Goal: Task Accomplishment & Management: Complete application form

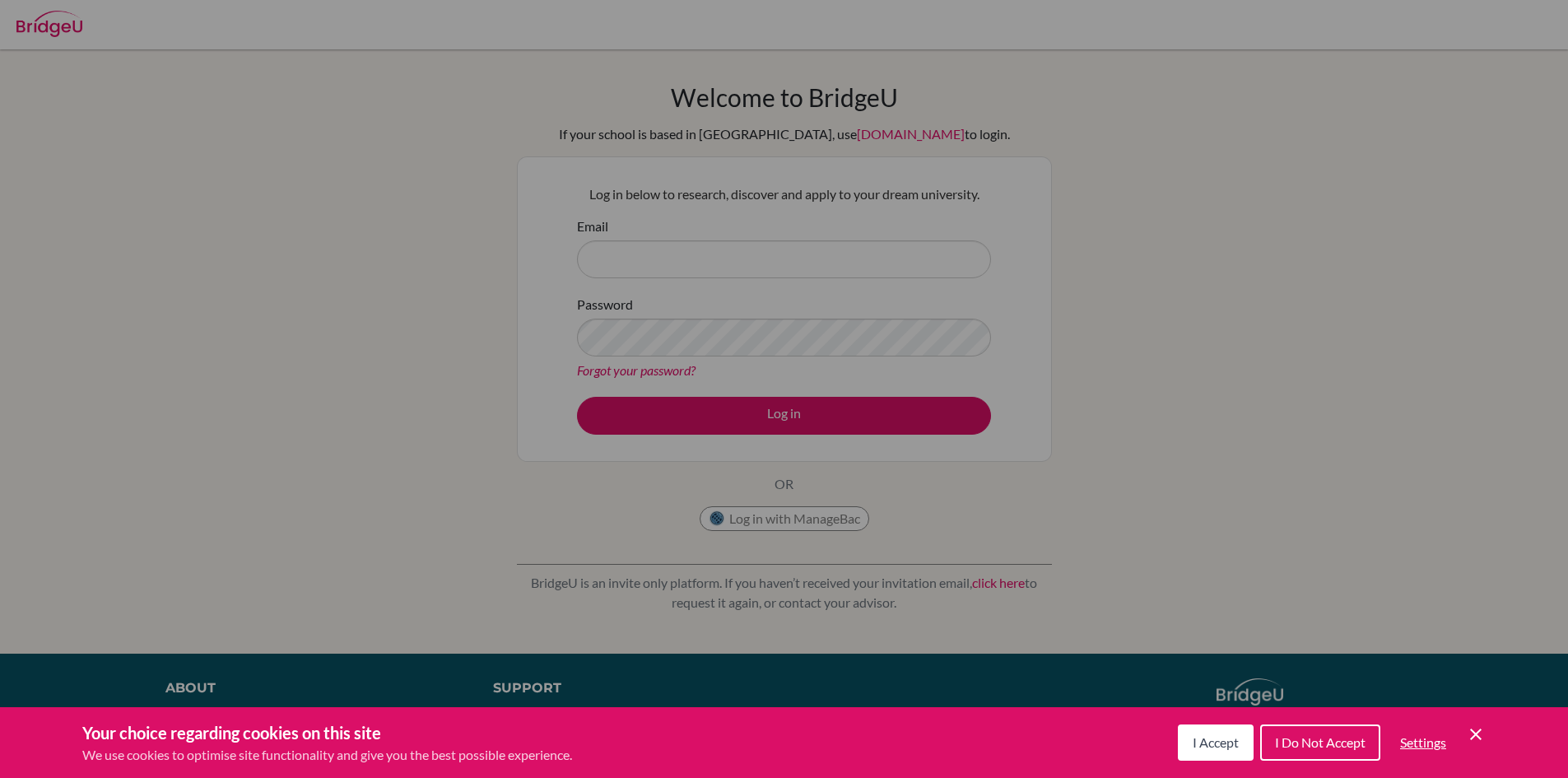
click at [1479, 736] on icon "Cookie Control Close Icon" at bounding box center [1476, 734] width 20 height 20
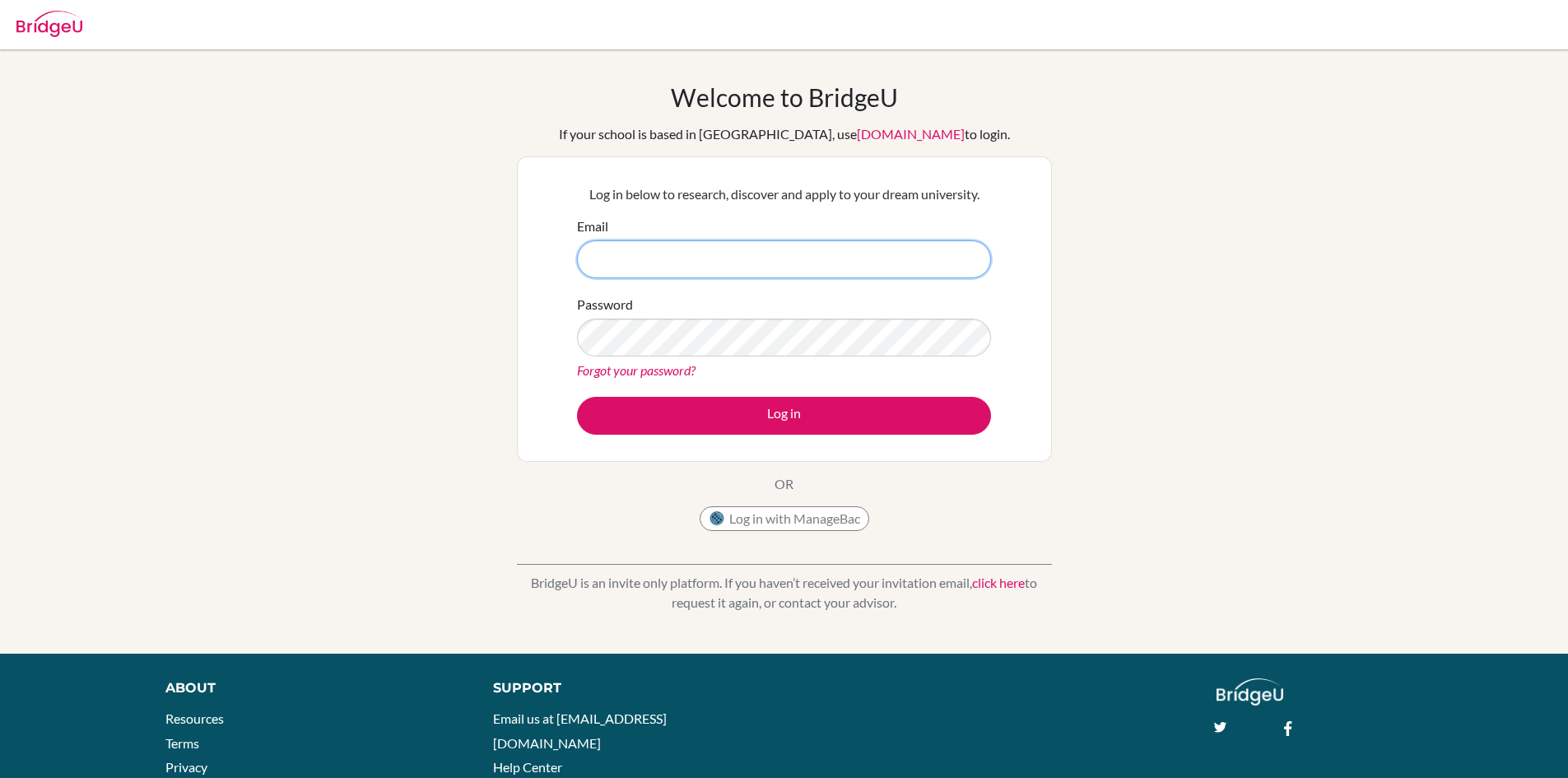
click at [764, 263] on input "Email" at bounding box center [784, 259] width 414 height 38
type input "Vedamsh"
click at [763, 264] on input "Vedamsh" at bounding box center [784, 259] width 414 height 38
click at [577, 397] on button "Log in" at bounding box center [784, 416] width 414 height 38
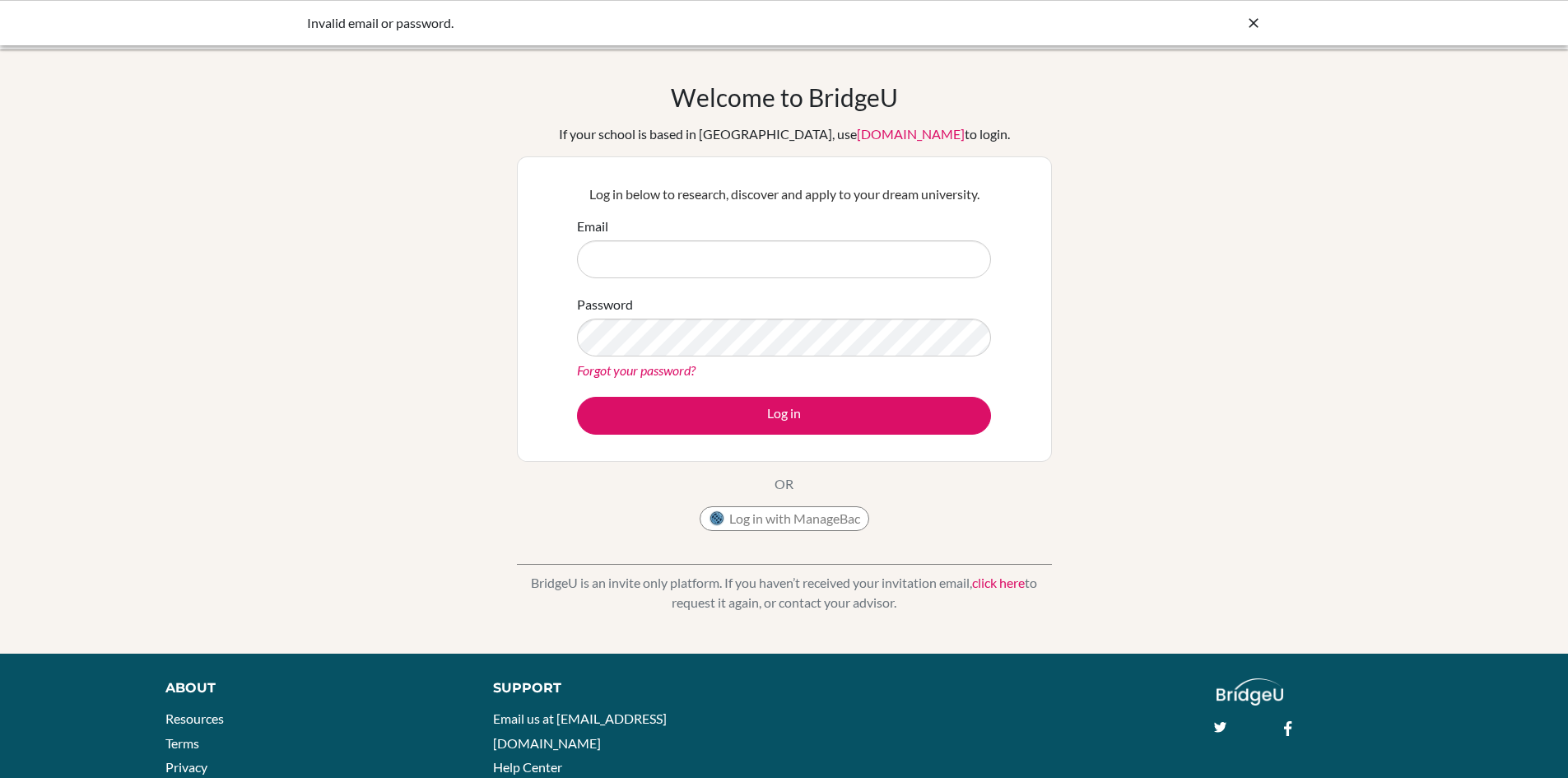
click at [782, 259] on input "Email" at bounding box center [784, 259] width 414 height 38
click at [663, 261] on input "Email" at bounding box center [784, 259] width 414 height 38
type input "V"
click at [577, 397] on button "Log in" at bounding box center [784, 416] width 414 height 38
click at [741, 260] on input "vivekhighschool.o" at bounding box center [784, 259] width 414 height 38
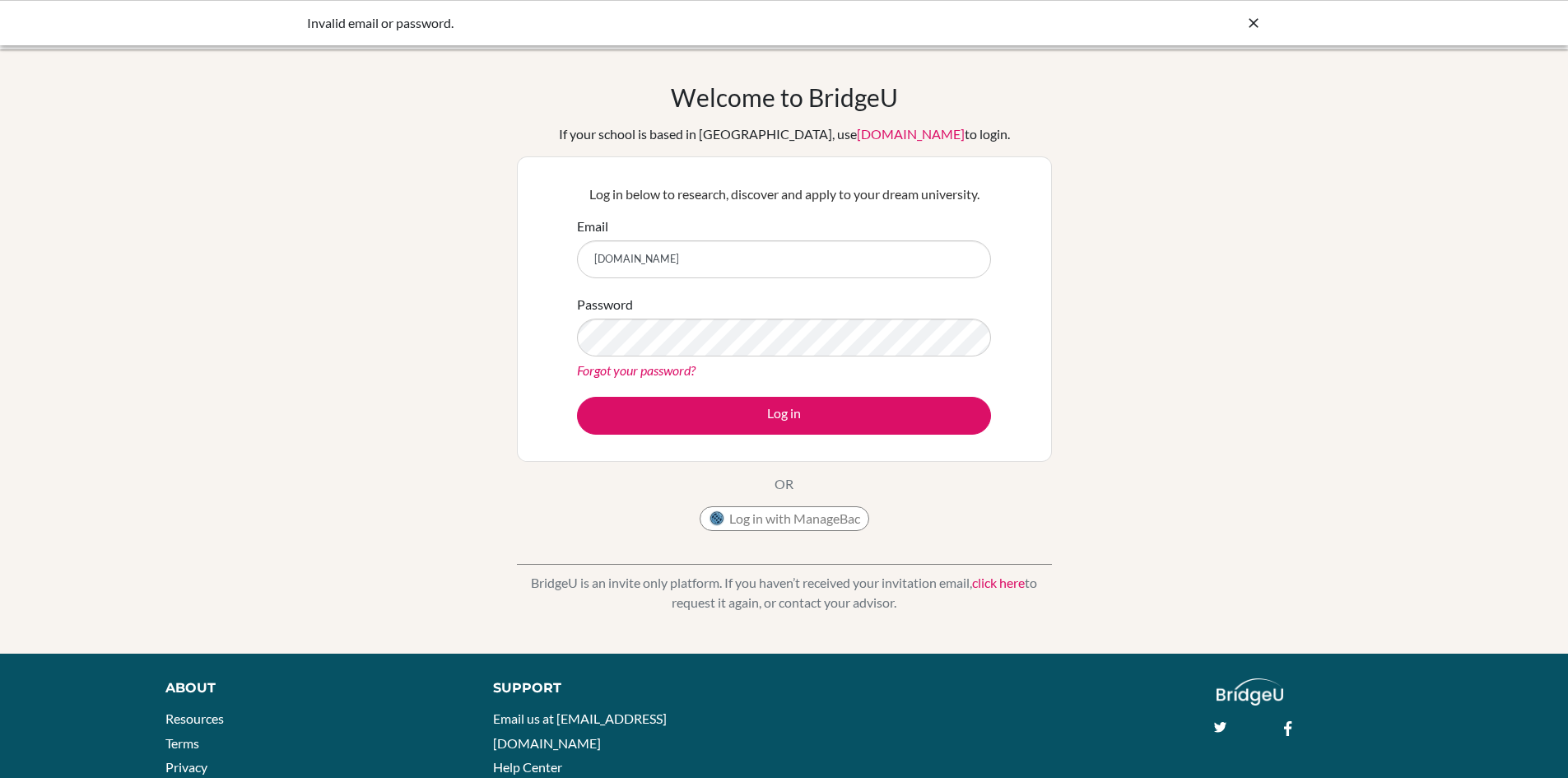
click at [587, 257] on input "vivekhighschool.onmicrosoft.com" at bounding box center [784, 259] width 414 height 38
type input "vedansh8595@vivekhighschool.onmicrosoft.com"
click at [697, 364] on div "Password Forgot your password?" at bounding box center [784, 338] width 414 height 86
click at [577, 397] on button "Log in" at bounding box center [784, 416] width 414 height 38
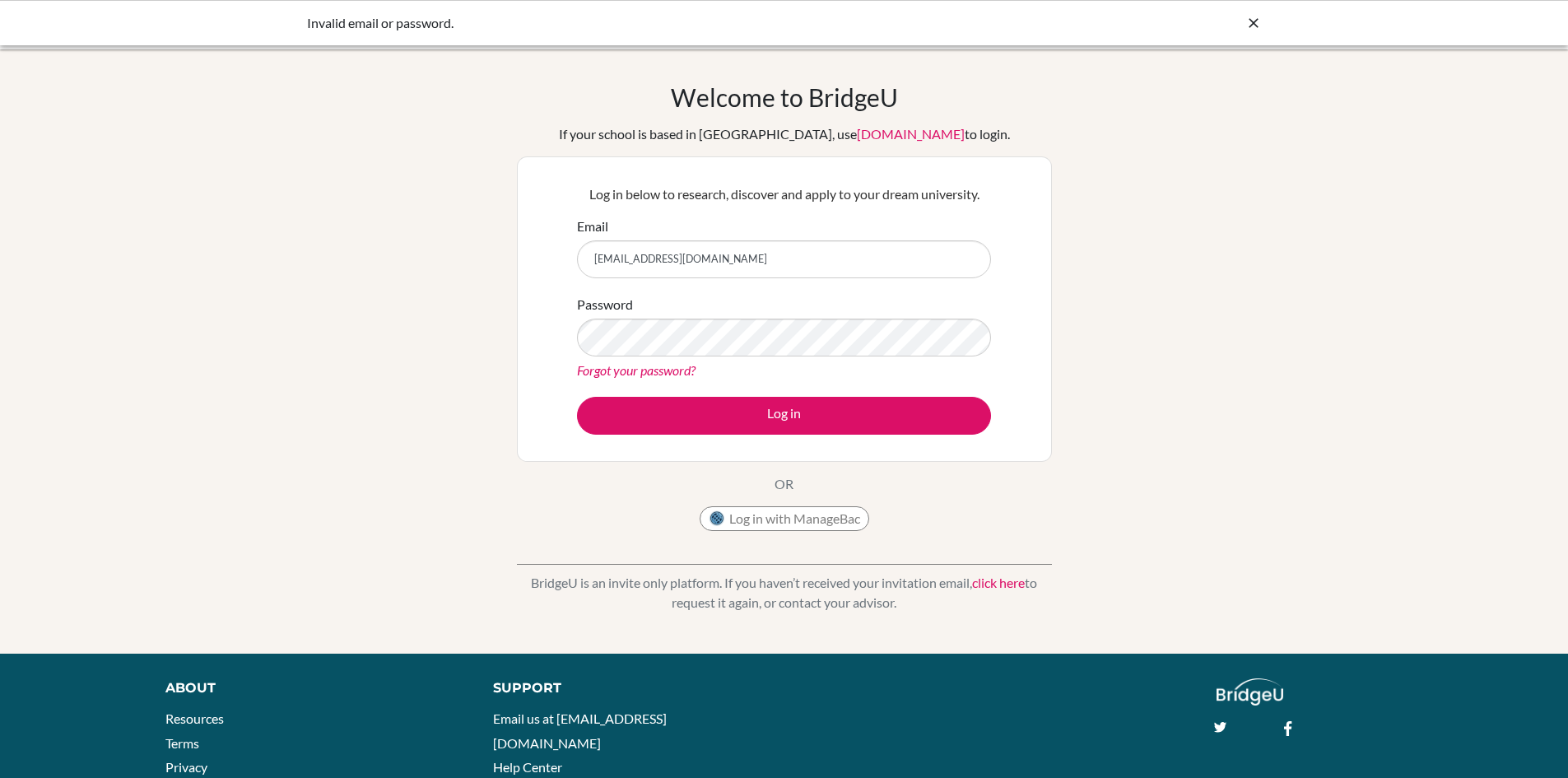
click at [669, 368] on link "Forgot your password?" at bounding box center [636, 369] width 118 height 15
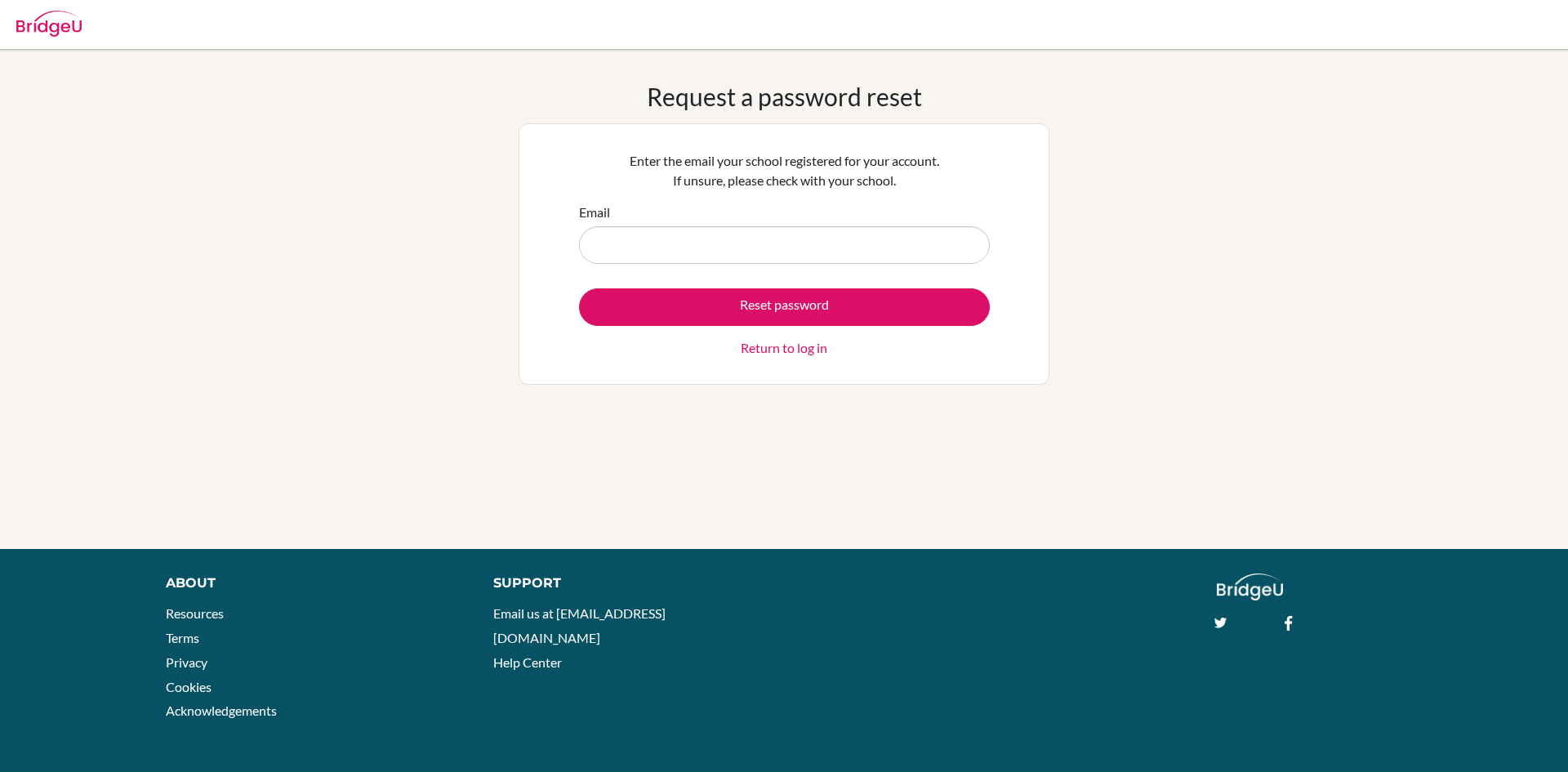
click at [667, 256] on input "Email" at bounding box center [784, 245] width 411 height 37
type input "[EMAIL_ADDRESS][DOMAIN_NAME]"
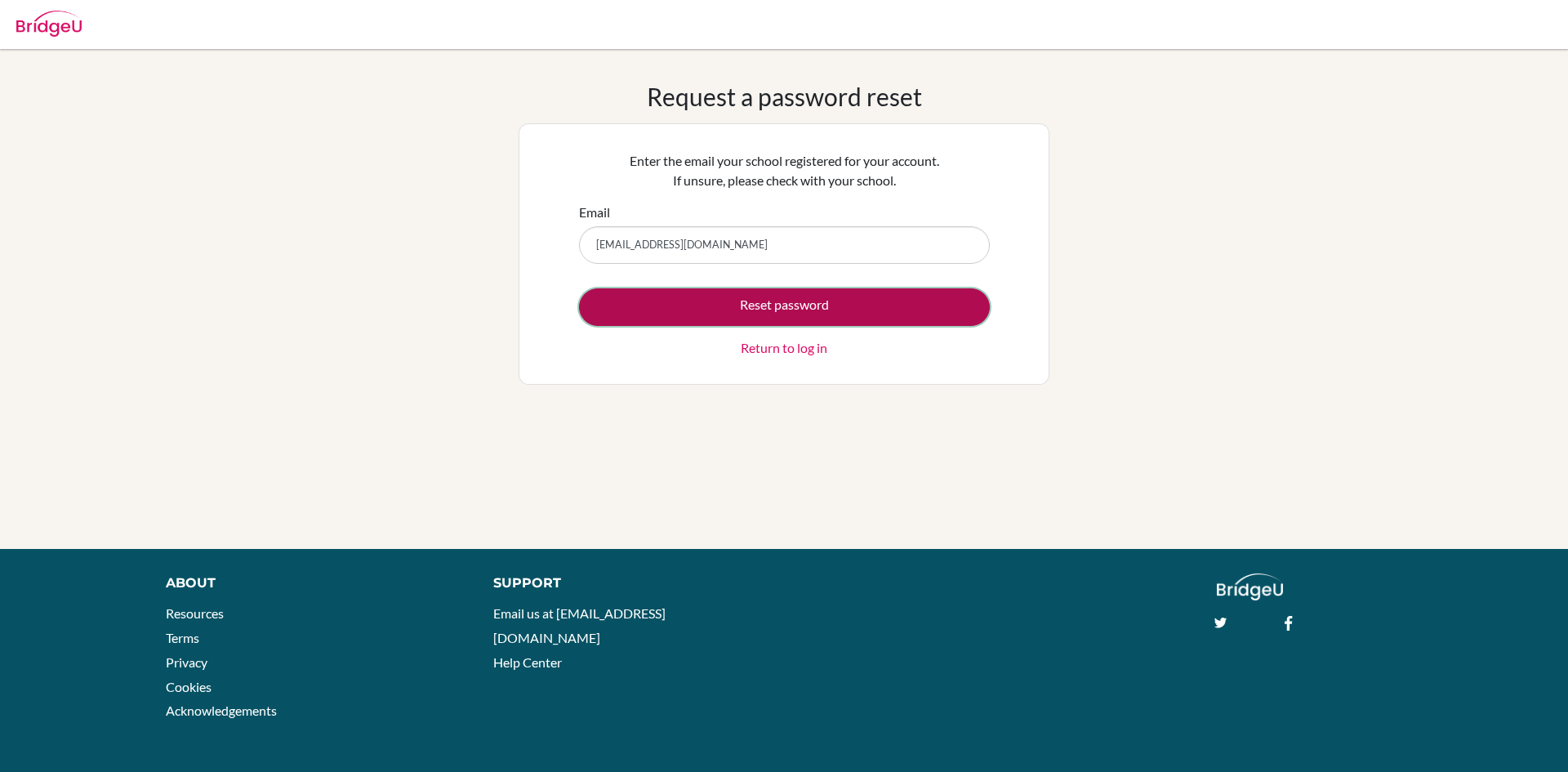
click at [688, 290] on button "Reset password" at bounding box center [784, 307] width 411 height 37
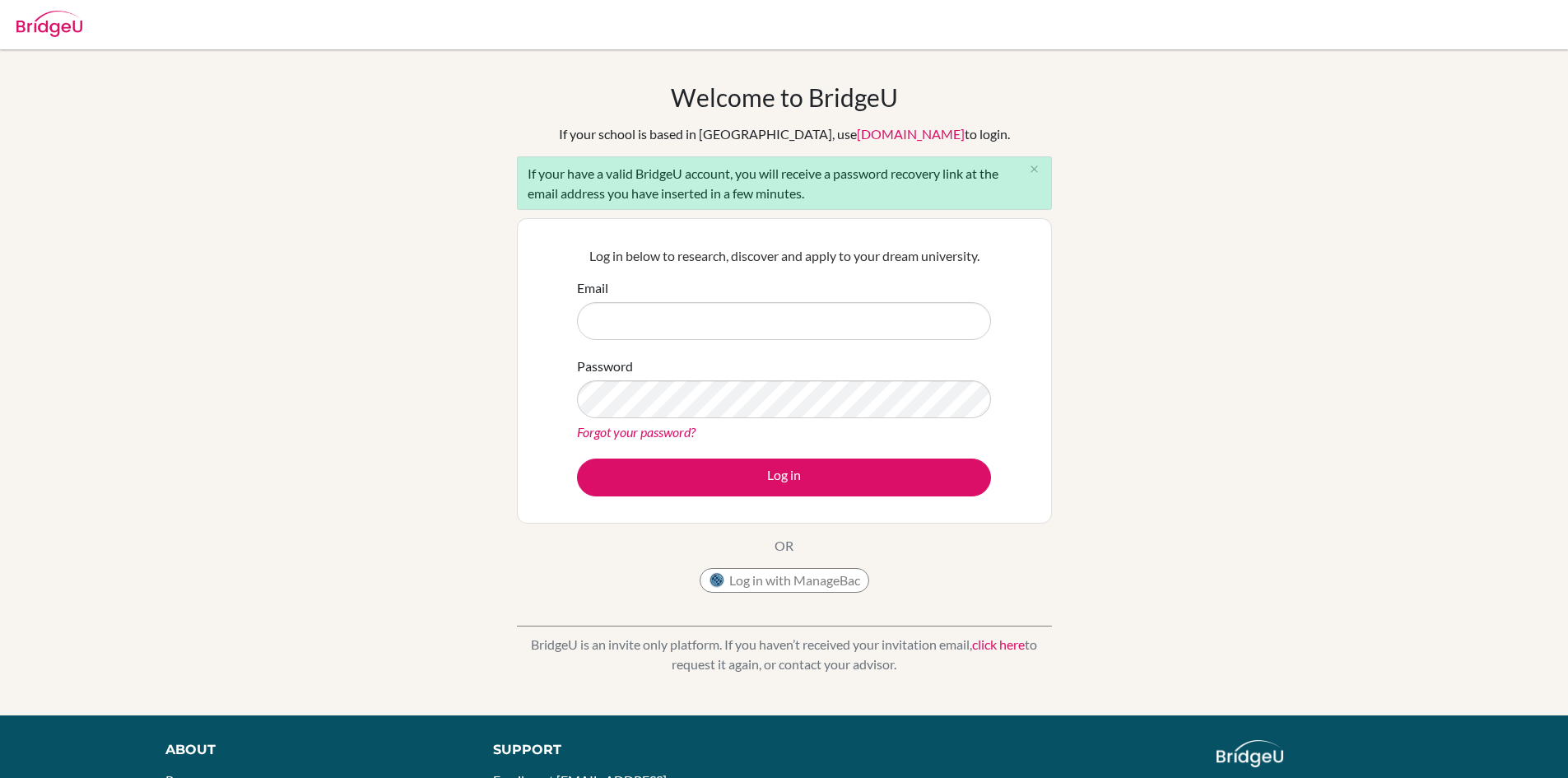
click at [452, 261] on div "Welcome to [GEOGRAPHIC_DATA] If your school is based in [GEOGRAPHIC_DATA], use …" at bounding box center [784, 383] width 1568 height 601
click at [653, 311] on input "Email" at bounding box center [784, 321] width 414 height 38
type input "[EMAIL_ADDRESS][DOMAIN_NAME]"
click at [669, 425] on link "Forgot your password?" at bounding box center [636, 431] width 118 height 15
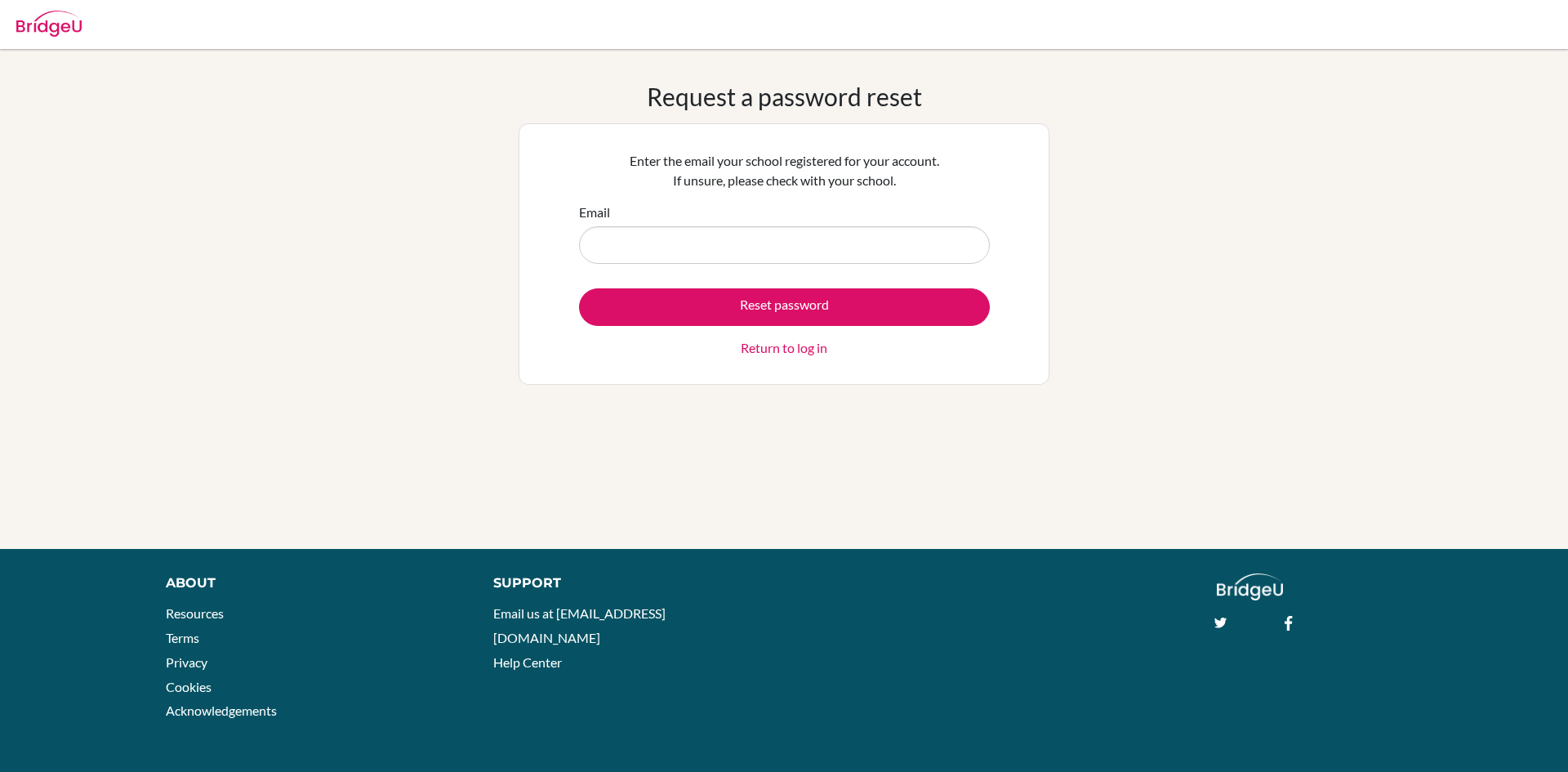
click at [682, 250] on input "Email" at bounding box center [784, 245] width 411 height 37
type input "[EMAIL_ADDRESS][DOMAIN_NAME]"
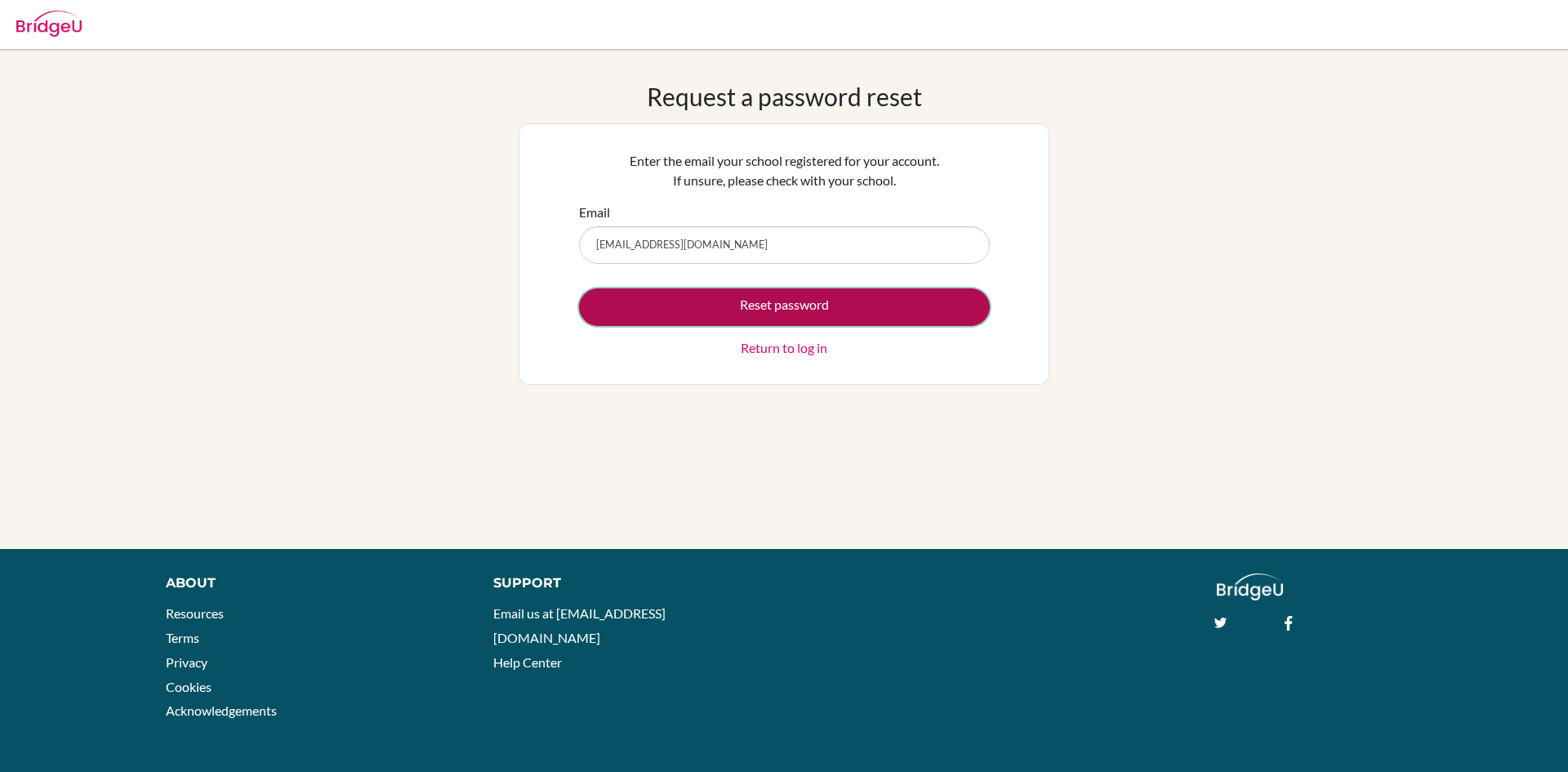
click at [674, 299] on button "Reset password" at bounding box center [784, 307] width 411 height 37
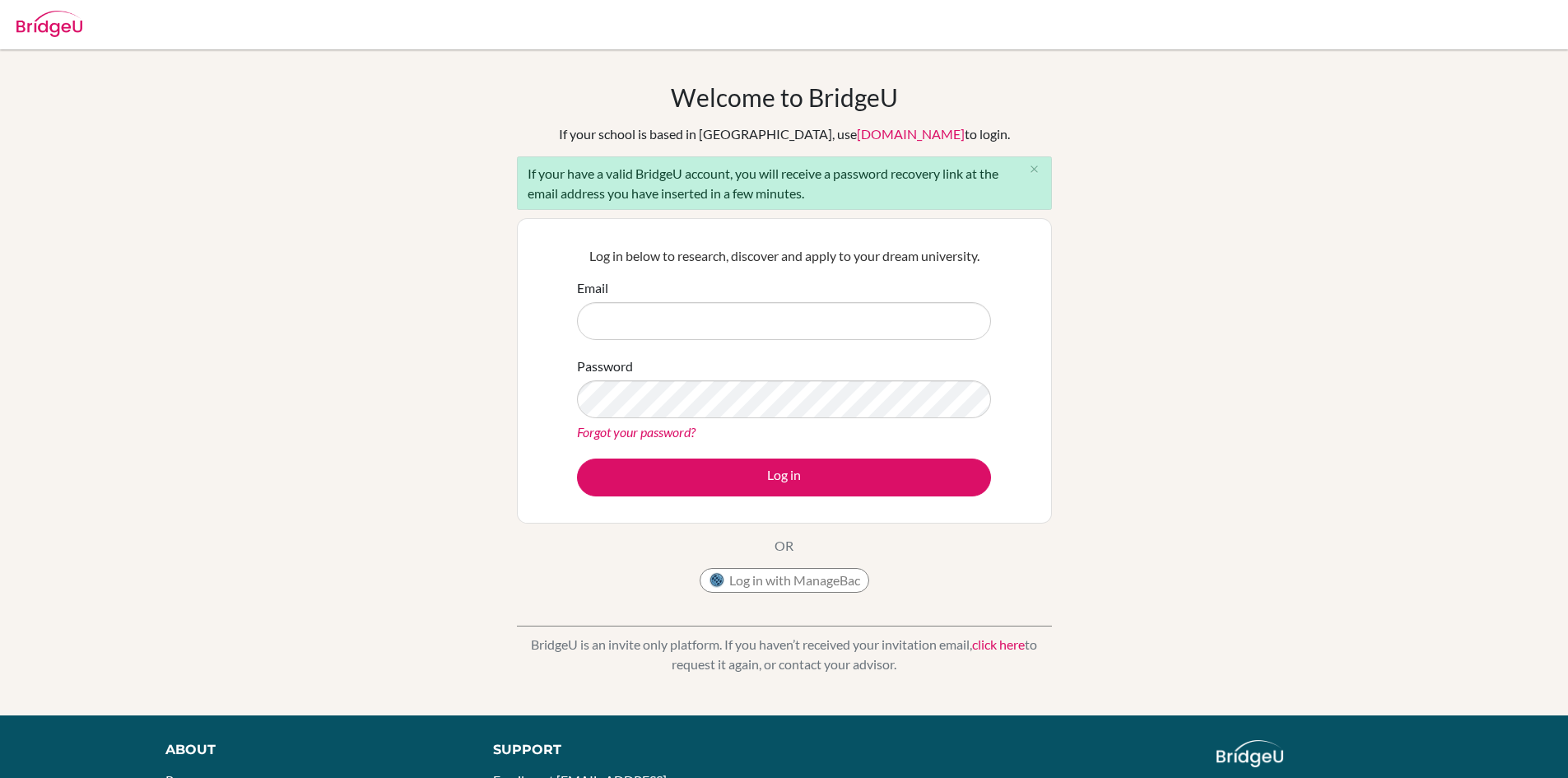
drag, startPoint x: 681, startPoint y: 318, endPoint x: 682, endPoint y: 339, distance: 21.0
click at [681, 318] on input "Email" at bounding box center [784, 321] width 414 height 38
type input "[EMAIL_ADDRESS][DOMAIN_NAME]"
click at [577, 459] on button "Log in" at bounding box center [784, 478] width 414 height 38
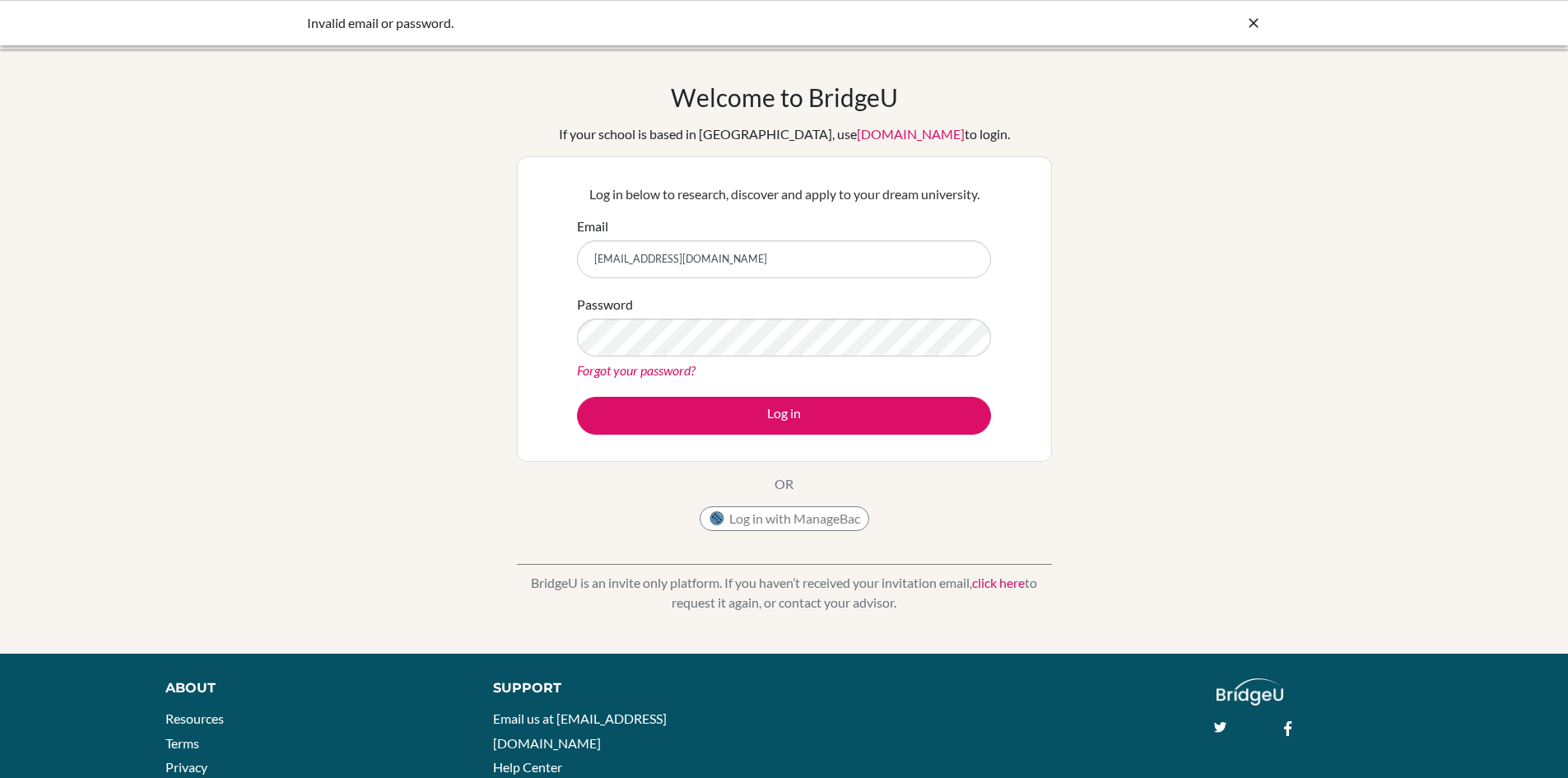
drag, startPoint x: 730, startPoint y: 269, endPoint x: 847, endPoint y: 258, distance: 117.5
click at [847, 258] on input "[EMAIL_ADDRESS][DOMAIN_NAME]" at bounding box center [784, 259] width 414 height 38
click at [844, 261] on input "[EMAIL_ADDRESS][DOMAIN_NAME]" at bounding box center [784, 259] width 414 height 38
drag, startPoint x: 844, startPoint y: 261, endPoint x: 738, endPoint y: 271, distance: 106.5
click at [738, 271] on input "[EMAIL_ADDRESS][DOMAIN_NAME]" at bounding box center [784, 259] width 414 height 38
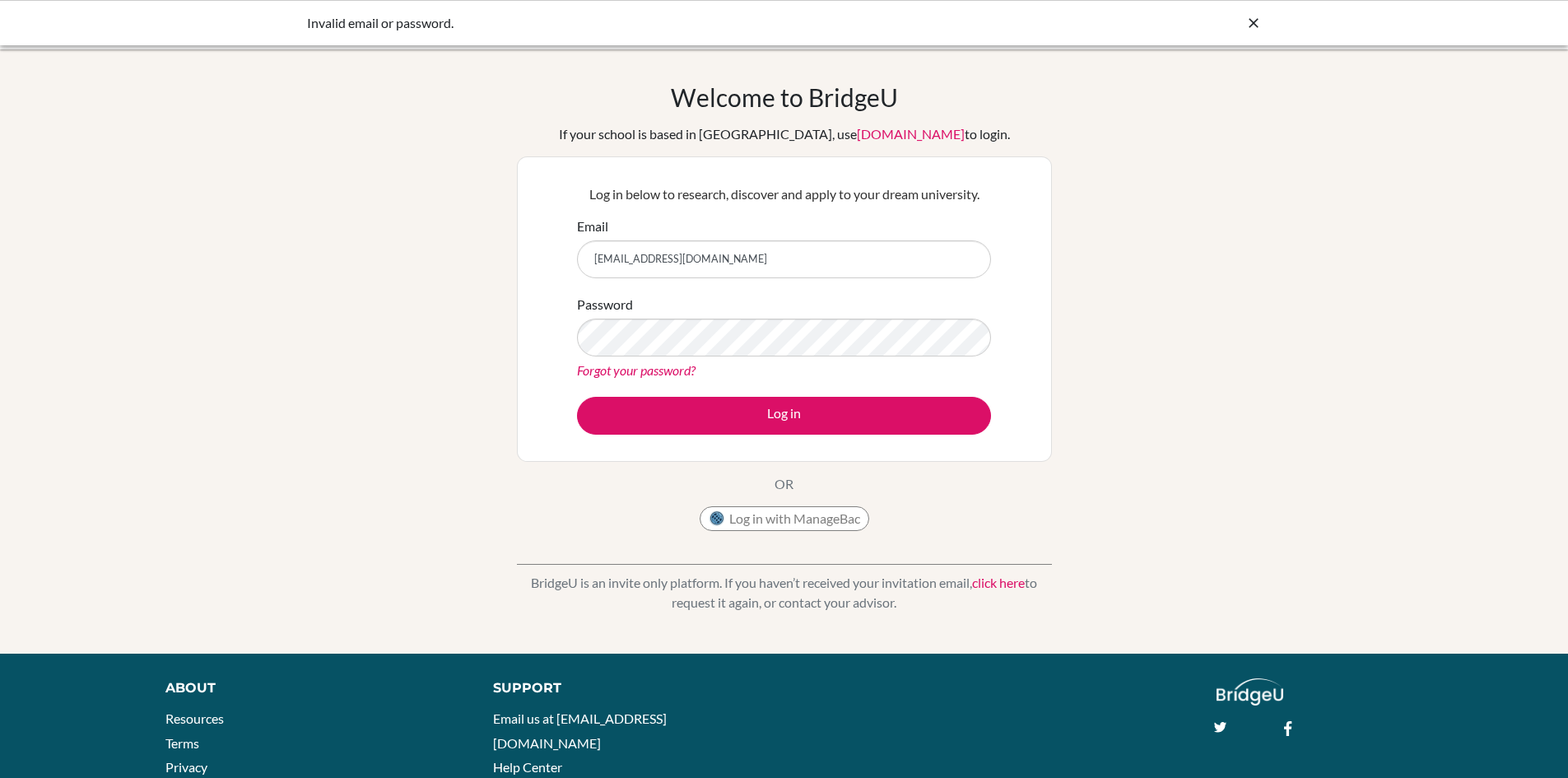
type input "[EMAIL_ADDRESS][DOMAIN_NAME]"
click at [577, 397] on button "Log in" at bounding box center [784, 416] width 414 height 38
click at [652, 263] on input "[EMAIL_ADDRESS][DOMAIN_NAME]" at bounding box center [784, 259] width 414 height 38
click at [682, 263] on input "[EMAIL_ADDRESS][DOMAIN_NAME]" at bounding box center [784, 259] width 414 height 38
click at [746, 263] on input "[EMAIL_ADDRESS][DOMAIN_NAME]" at bounding box center [784, 259] width 414 height 38
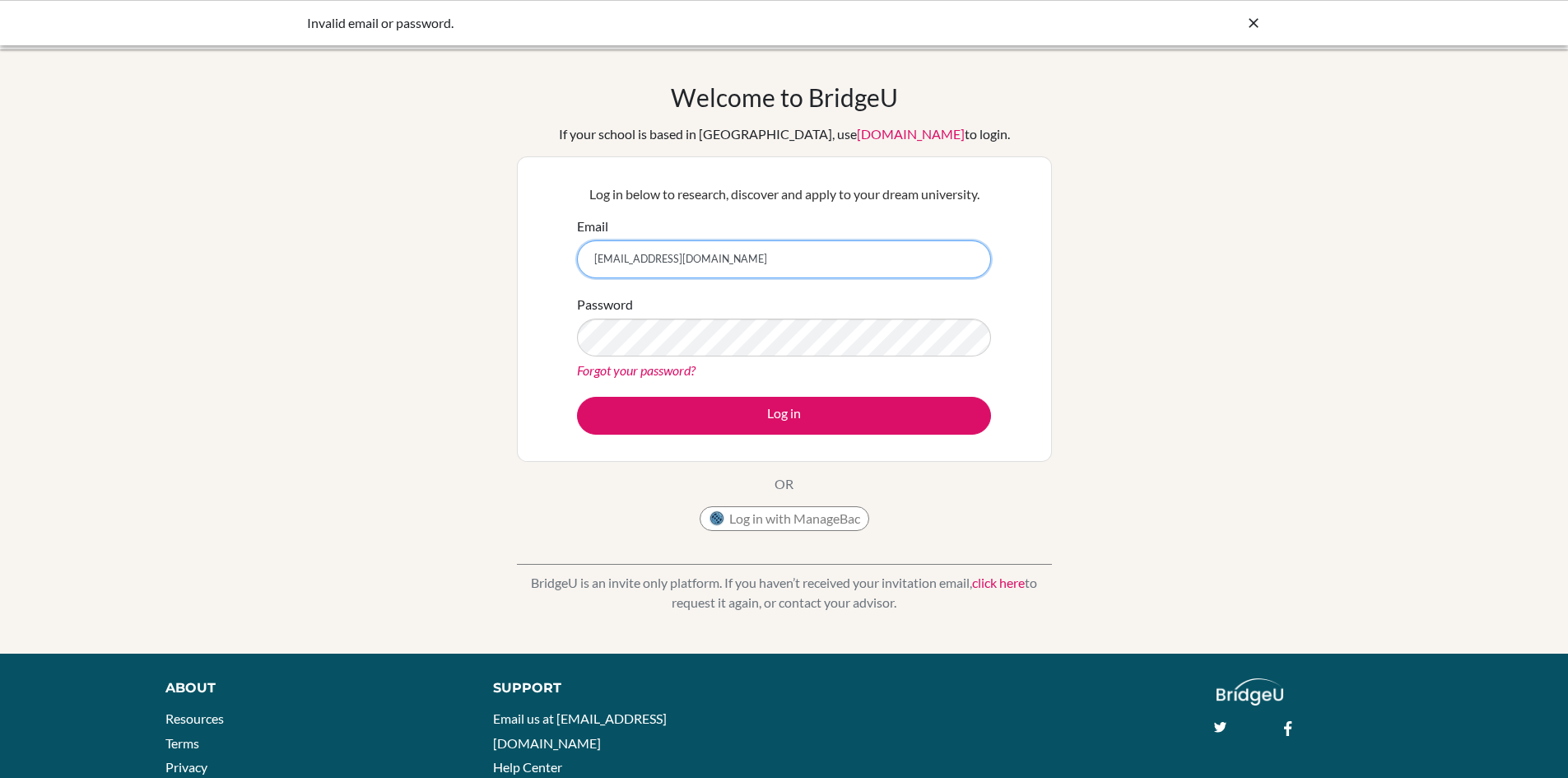
click at [831, 250] on input "[EMAIL_ADDRESS][DOMAIN_NAME]" at bounding box center [784, 259] width 414 height 38
click at [741, 261] on input "[EMAIL_ADDRESS][DOMAIN_NAME]" at bounding box center [784, 259] width 414 height 38
type input "vedansh8595@vivekhighschool.onmicrosoft.com"
click at [778, 359] on div "Password Forgot your password?" at bounding box center [784, 338] width 414 height 86
click at [577, 397] on button "Log in" at bounding box center [784, 416] width 414 height 38
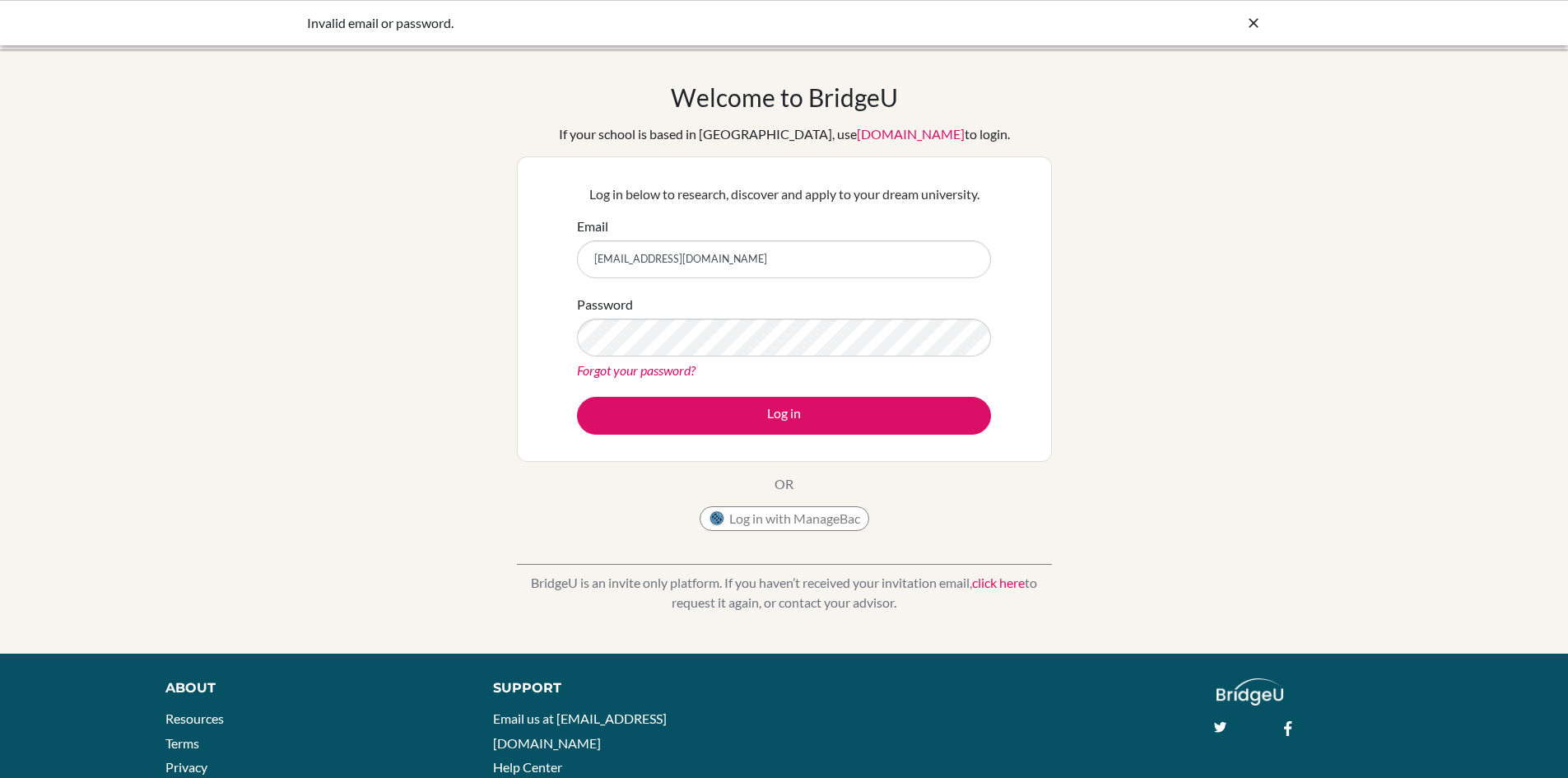
click at [642, 255] on input "[EMAIL_ADDRESS][DOMAIN_NAME]" at bounding box center [784, 259] width 414 height 38
click at [747, 270] on input "vedansh8595@vivekhighschool.onmicrosoft.com" at bounding box center [784, 259] width 414 height 38
click at [747, 265] on input "vedansh8595@vivekhighschool.onmicrosoft.com" at bounding box center [784, 259] width 414 height 38
click at [749, 255] on input "vedansh8595@vivekhighschool.onmicrosoft.com" at bounding box center [784, 259] width 414 height 38
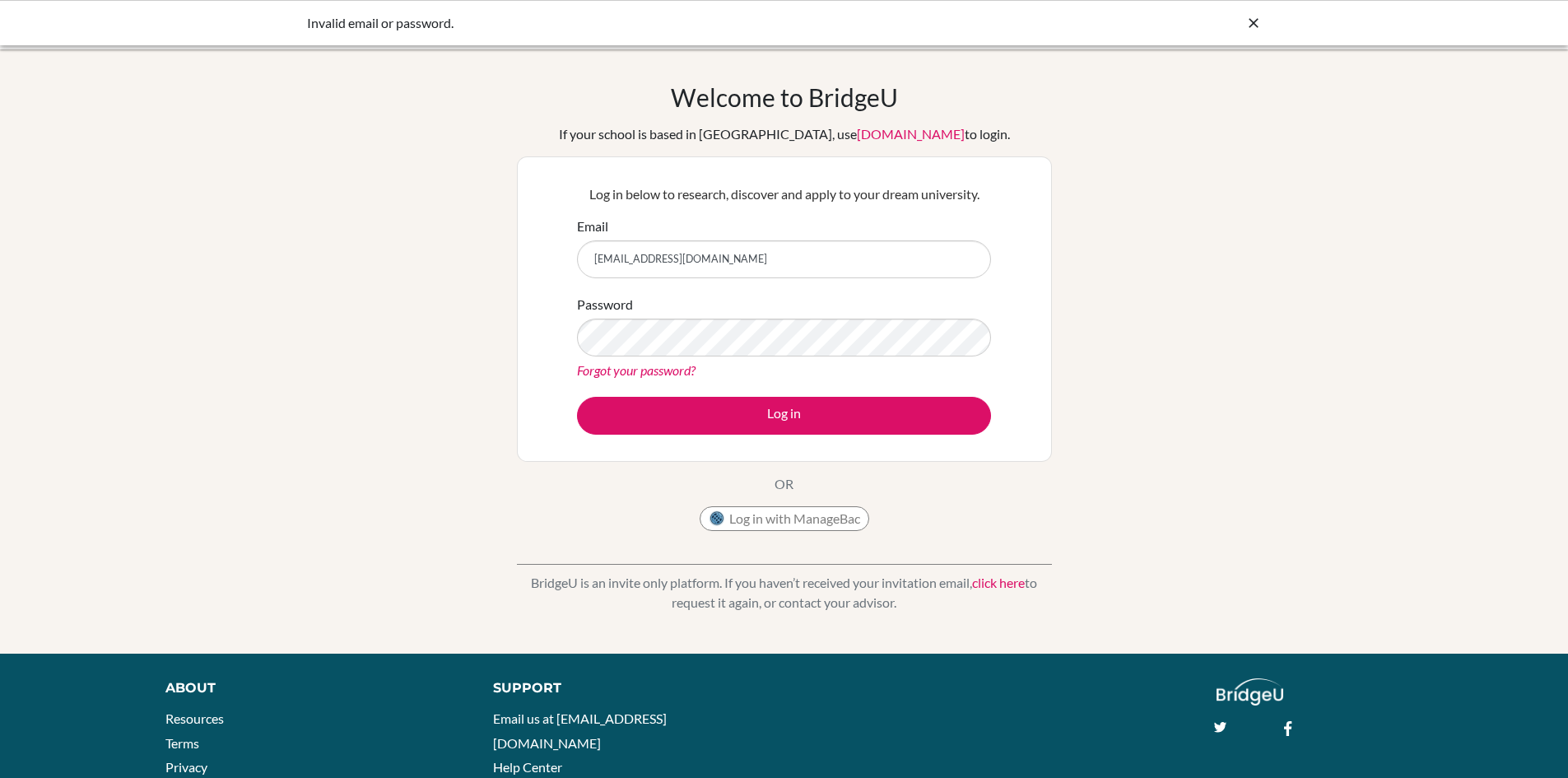
click at [750, 255] on input "vedansh8595@vivekhighschool.onmicrosoft.com" at bounding box center [784, 259] width 414 height 38
click at [752, 255] on input "vedansh8595@vivekhighschool.onmicrosoft.com" at bounding box center [784, 259] width 414 height 38
click at [590, 266] on input "vedansh8595@vivekhighschool.onmicrosoft.com" at bounding box center [784, 259] width 414 height 38
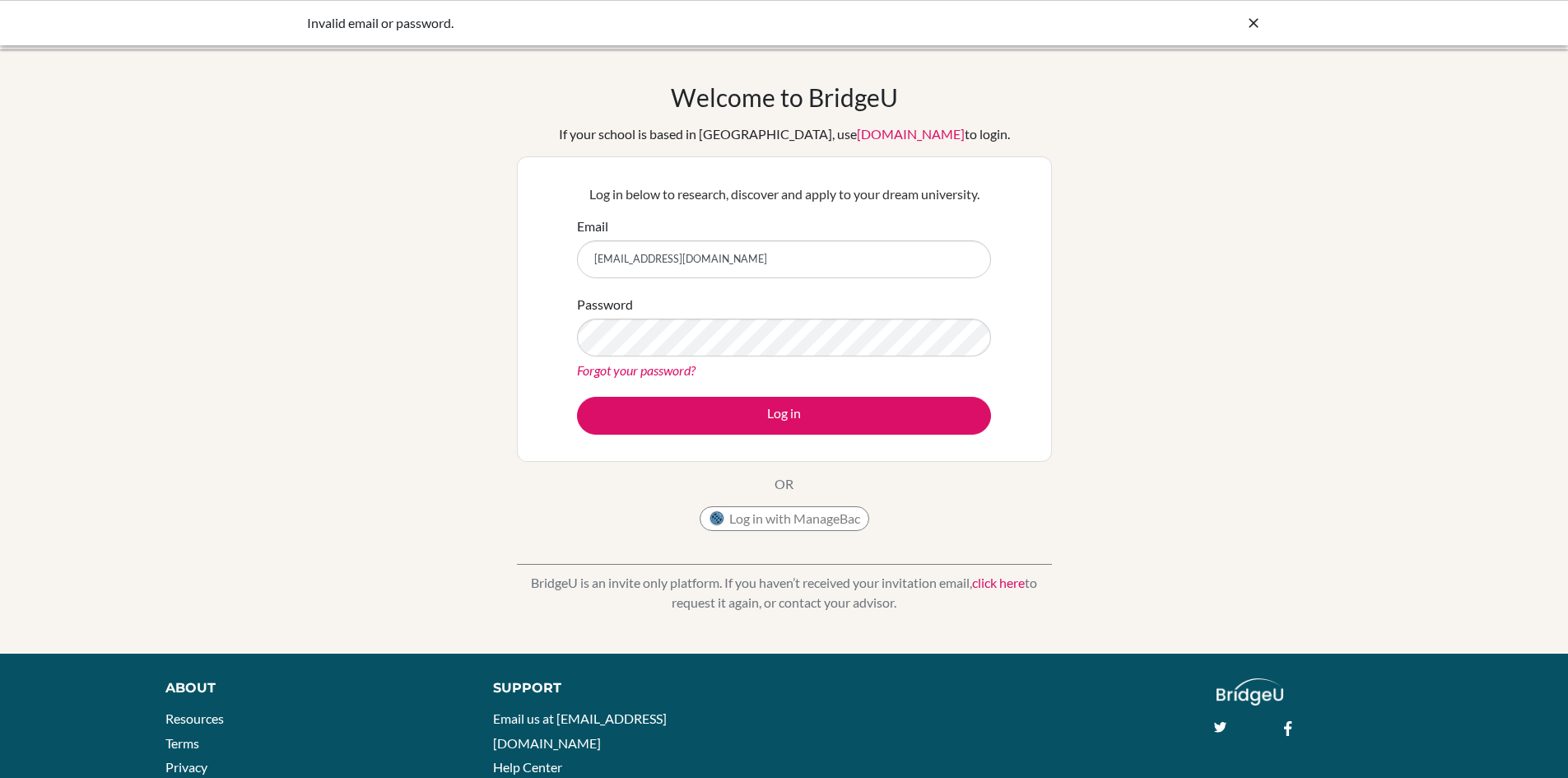
drag, startPoint x: 862, startPoint y: 257, endPoint x: 866, endPoint y: 306, distance: 49.2
click at [866, 295] on form "Email vedansh8595@vivekhighschool.onmicrosoft.com Password Forgot your password…" at bounding box center [784, 325] width 414 height 218
click at [874, 269] on input "vedansh8595@vivekhighschool.onmicrosoft.com" at bounding box center [784, 259] width 414 height 38
click at [816, 256] on input "vedansh8595@vivekhighschool.onmicrosoft.com" at bounding box center [784, 259] width 414 height 38
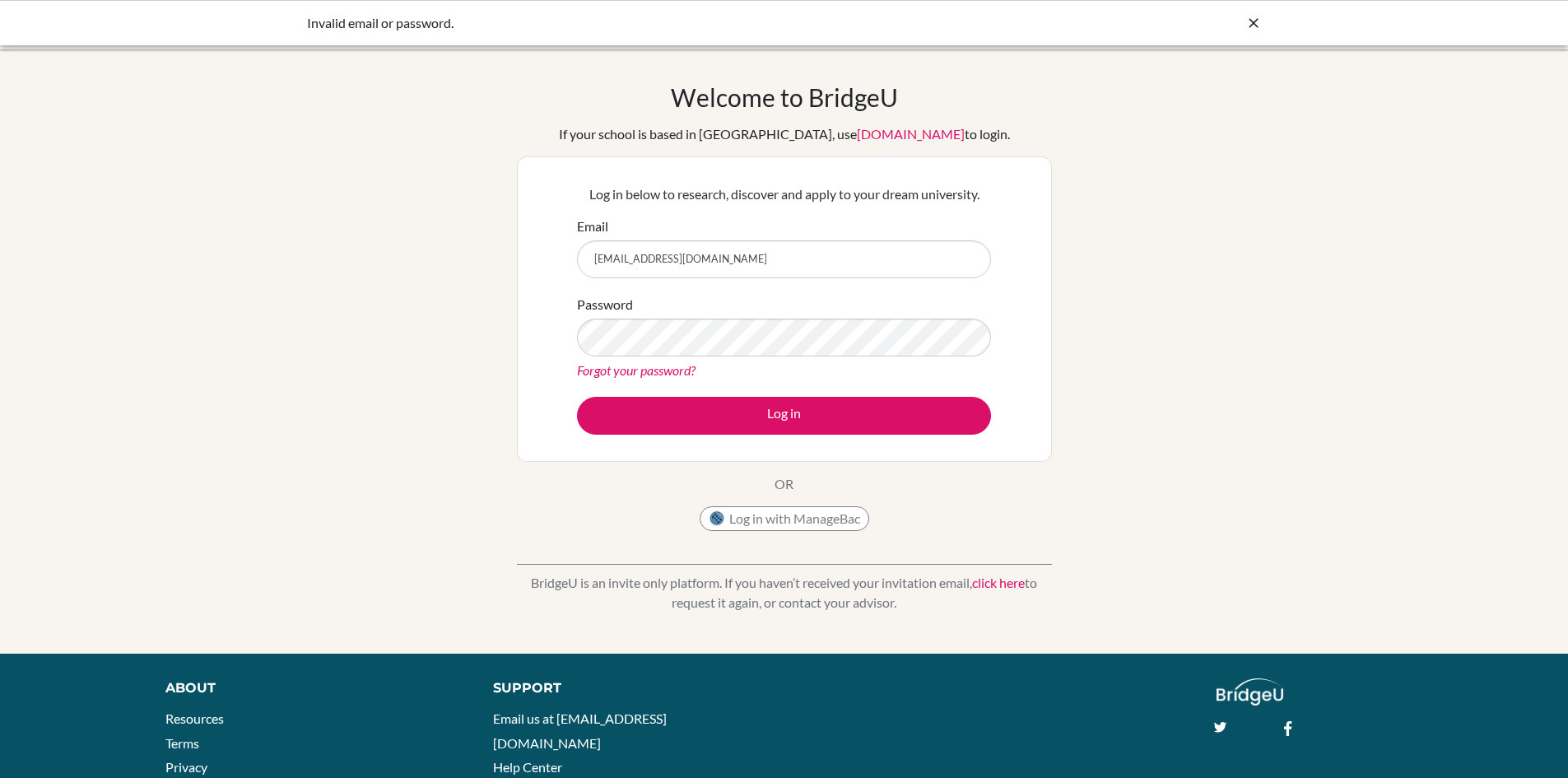
drag, startPoint x: 739, startPoint y: 260, endPoint x: 793, endPoint y: 269, distance: 54.7
click at [793, 269] on input "vedansh8595@vivekhighschool.onmicrosoft.com" at bounding box center [784, 259] width 414 height 38
type input "vedansh8595@vivekhighschool.com"
click at [577, 397] on button "Log in" at bounding box center [784, 416] width 414 height 38
click at [866, 259] on input "[EMAIL_ADDRESS][DOMAIN_NAME]" at bounding box center [784, 259] width 414 height 38
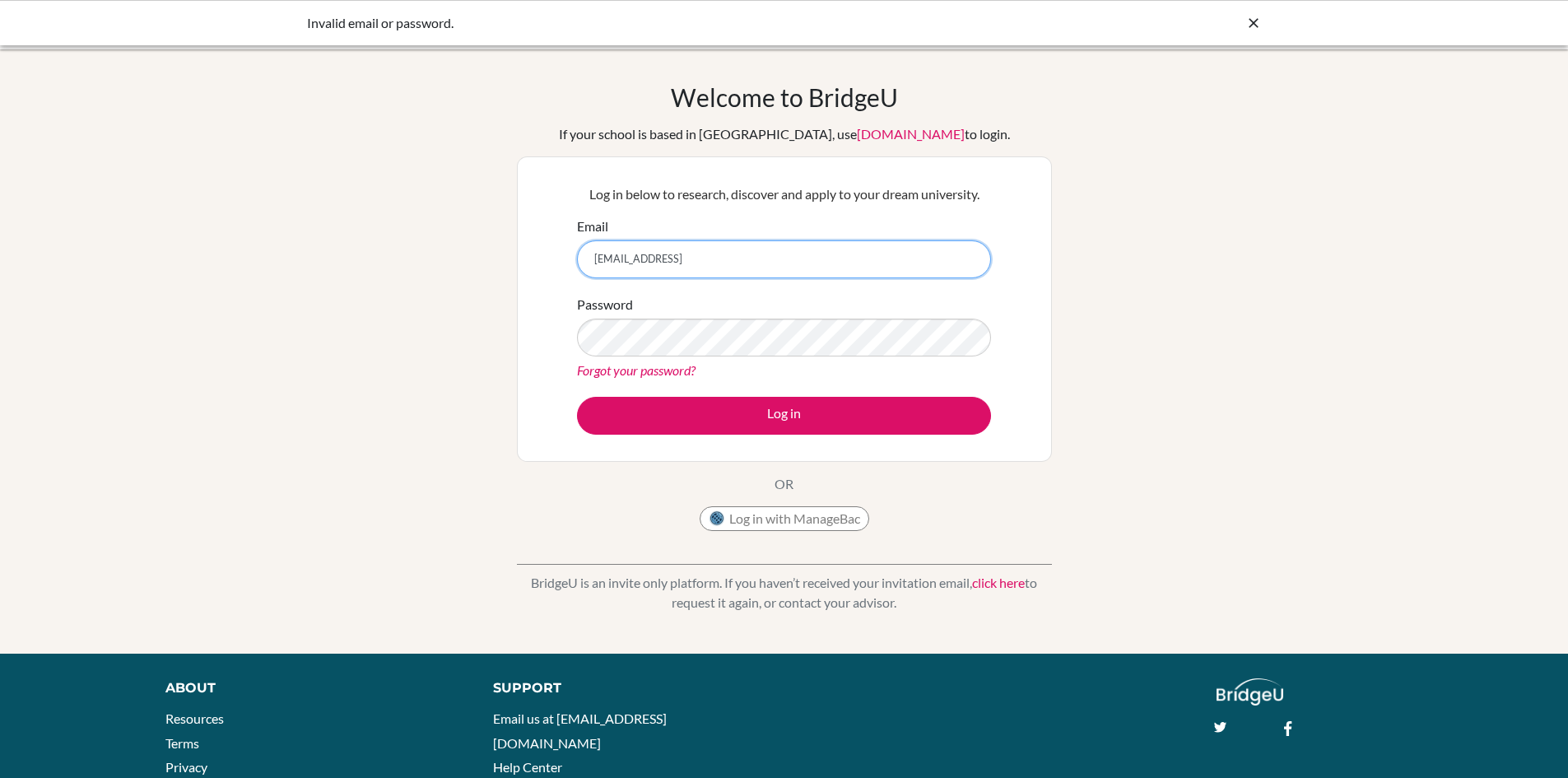
type input "[EMAIL_ADDRESS][DOMAIN_NAME]"
click at [577, 397] on button "Log in" at bounding box center [784, 416] width 414 height 38
click at [643, 376] on link "Forgot your password?" at bounding box center [636, 369] width 118 height 15
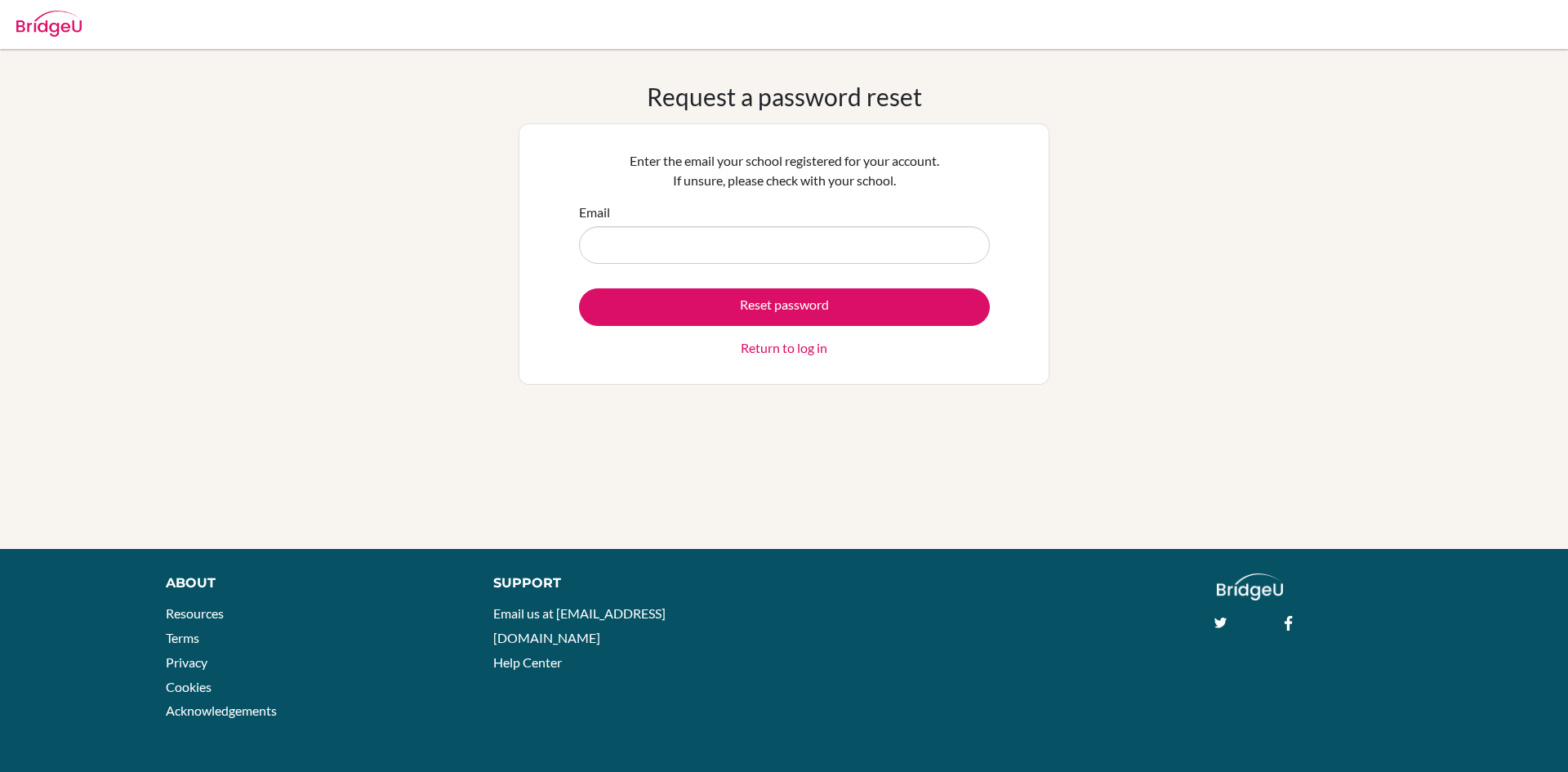
drag, startPoint x: 695, startPoint y: 216, endPoint x: 707, endPoint y: 253, distance: 38.9
click at [696, 216] on div "Email" at bounding box center [784, 233] width 411 height 61
click at [707, 253] on input "Email" at bounding box center [784, 245] width 411 height 37
type input "[EMAIL_ADDRESS][DOMAIN_NAME]"
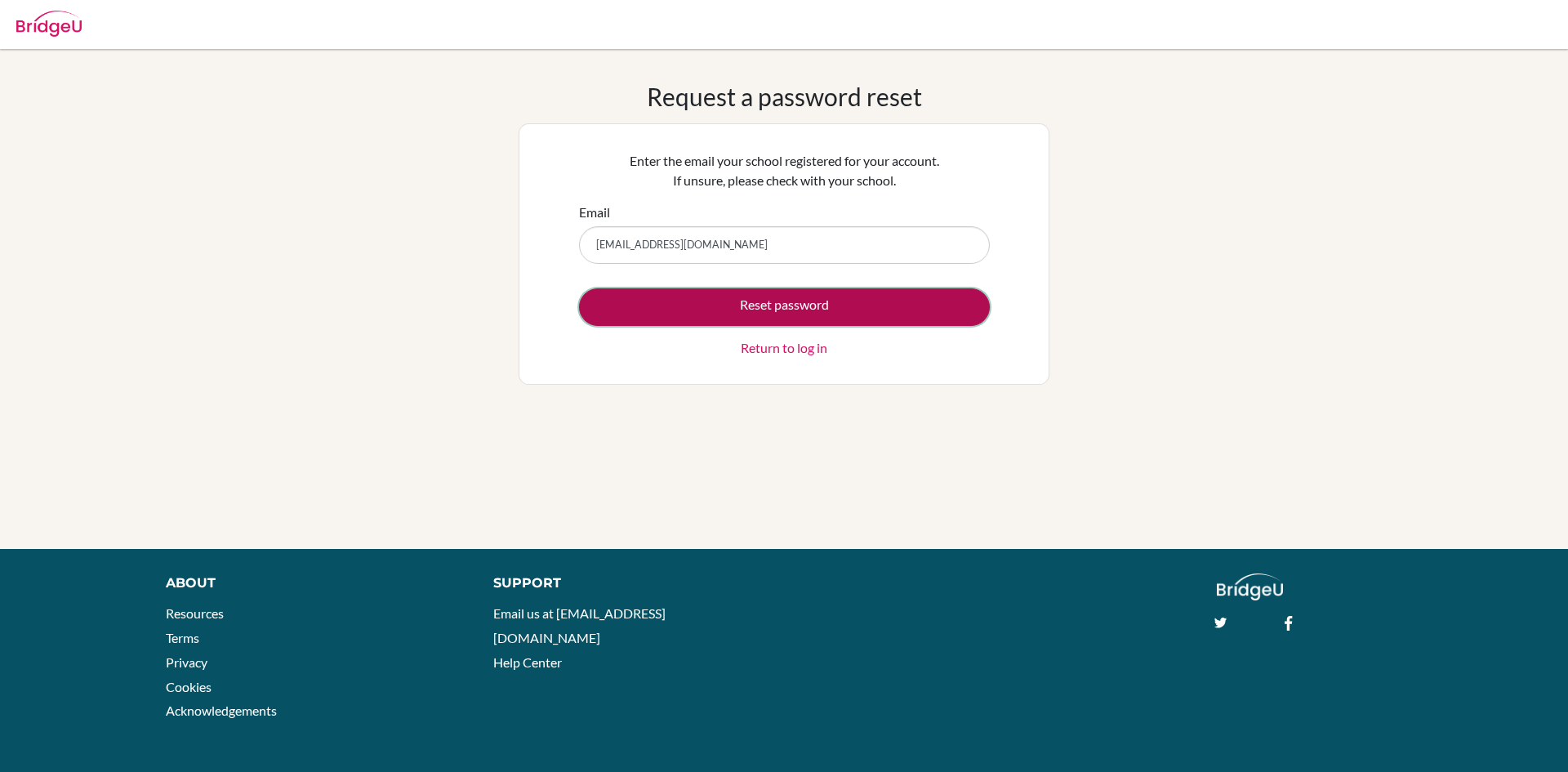
click at [730, 303] on button "Reset password" at bounding box center [784, 307] width 411 height 37
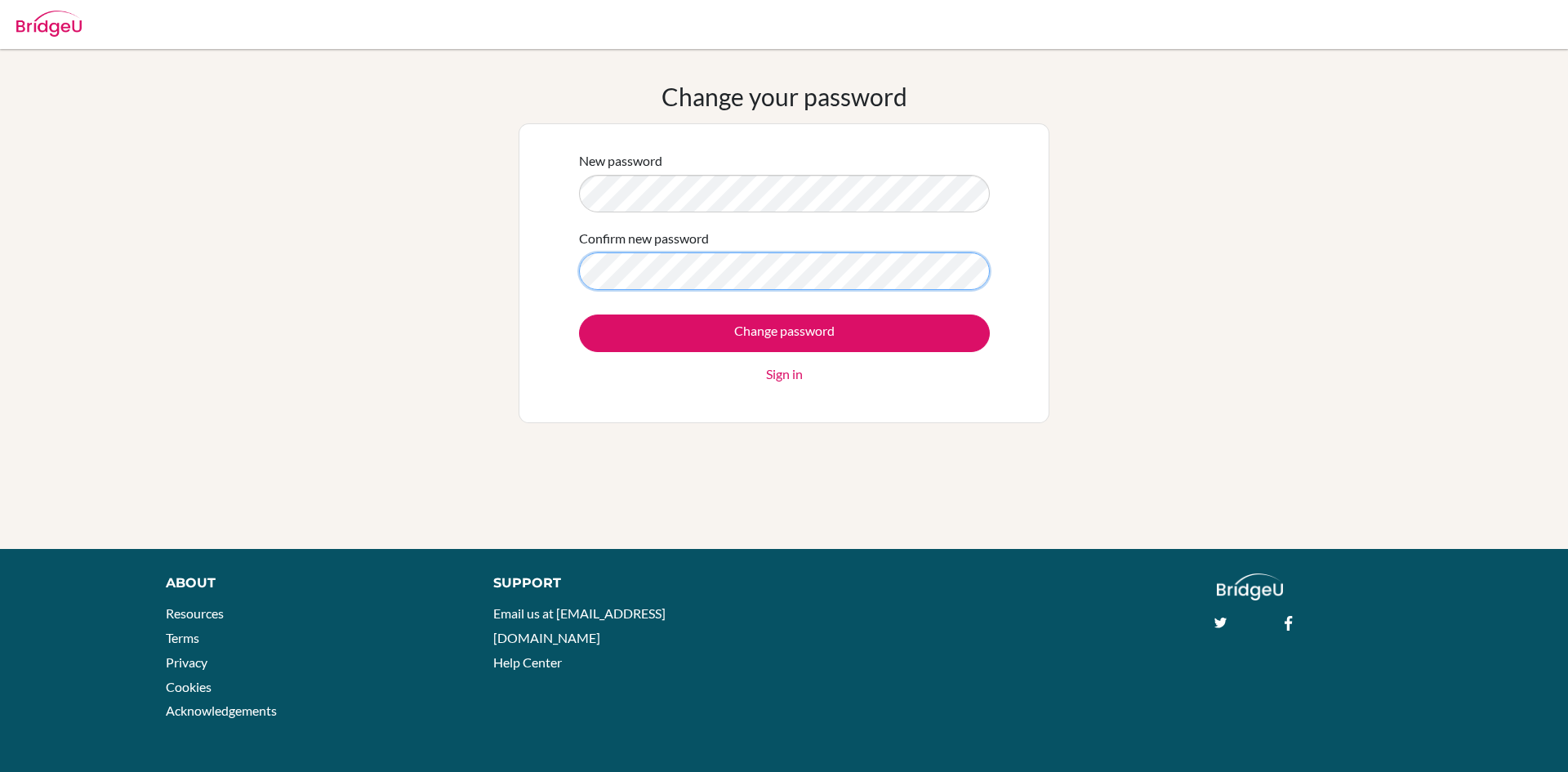
click at [579, 315] on input "Change password" at bounding box center [784, 334] width 411 height 37
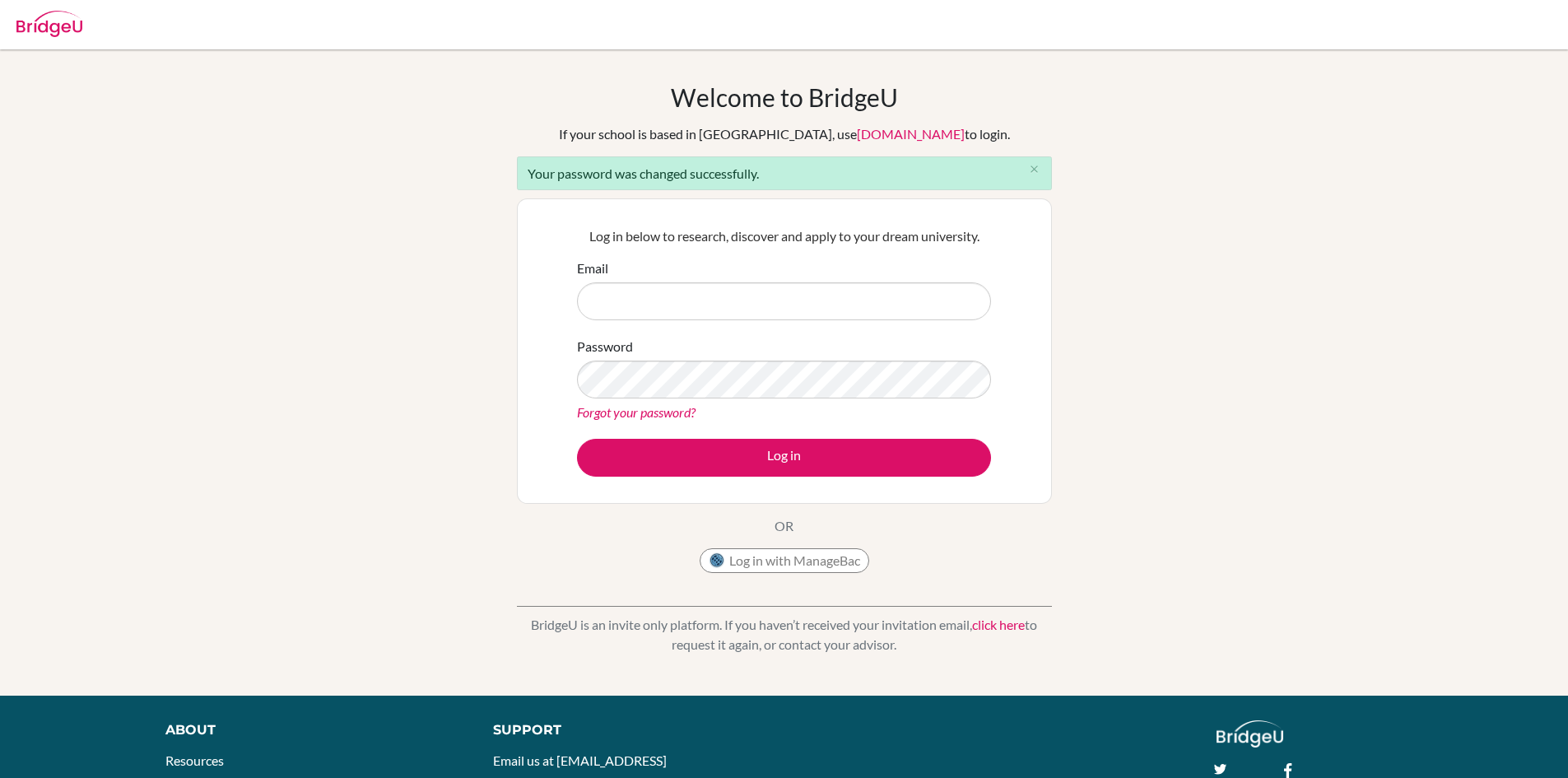
click at [605, 328] on form "Email Password Forgot your password? Log in" at bounding box center [784, 367] width 414 height 218
click at [620, 311] on input "Email" at bounding box center [784, 301] width 414 height 38
click at [686, 307] on input "Email" at bounding box center [784, 301] width 414 height 38
type input "vedansh8595@vivekhighschool.onmicrosoft.com"
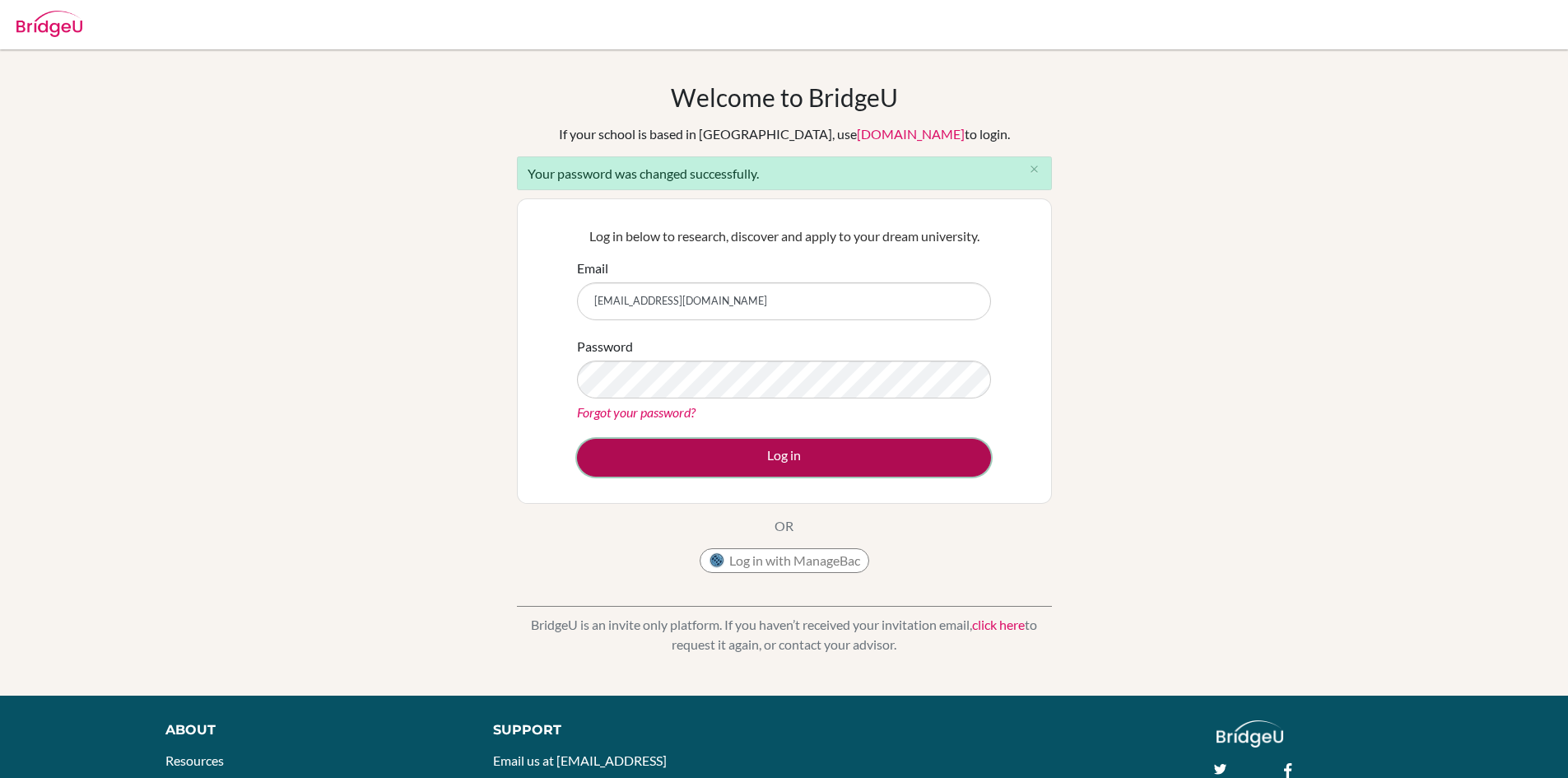
click at [725, 451] on button "Log in" at bounding box center [784, 458] width 414 height 38
click at [857, 467] on button "Log in" at bounding box center [784, 458] width 414 height 38
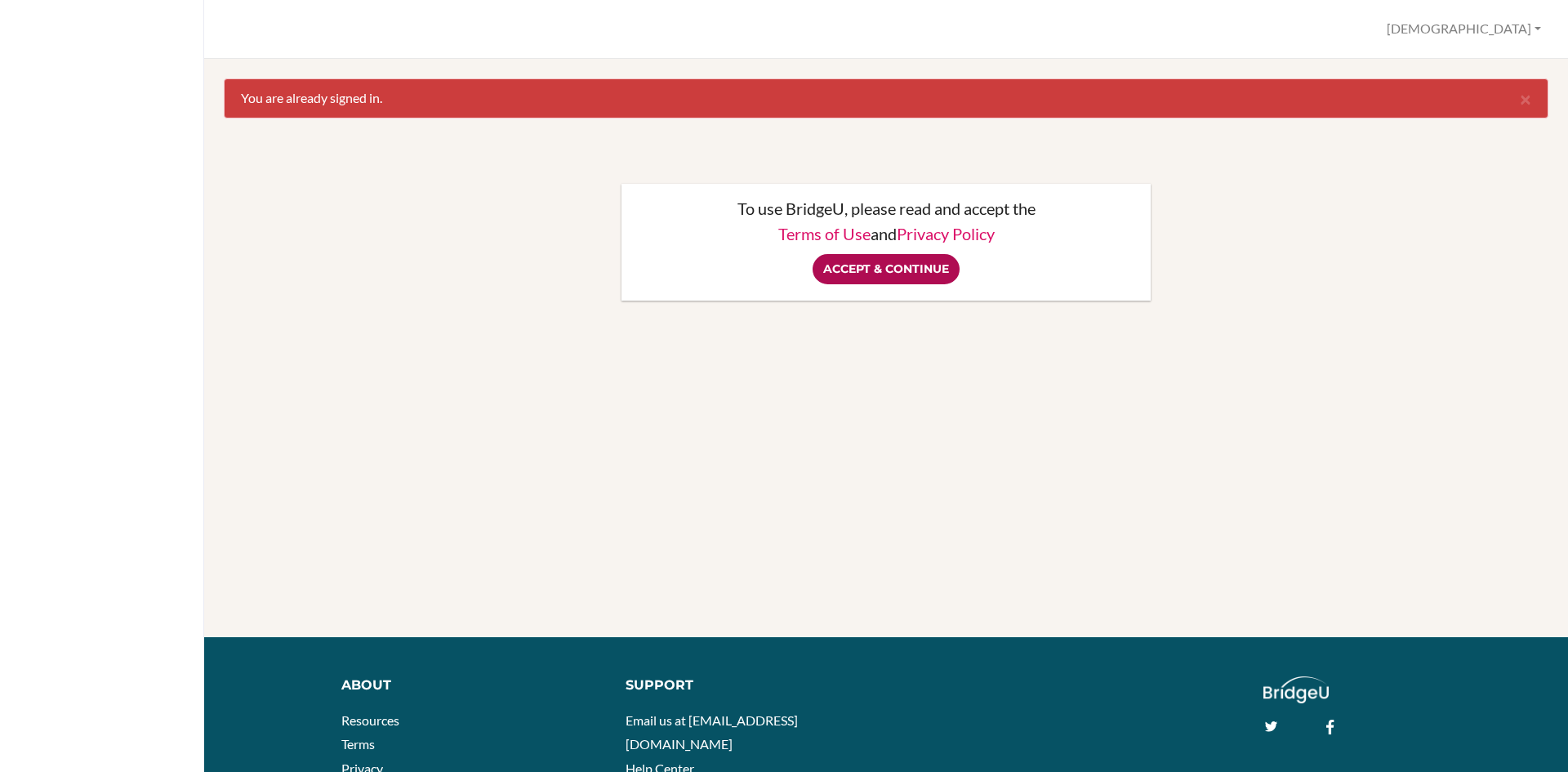
click at [905, 256] on input "Accept & Continue" at bounding box center [885, 269] width 147 height 30
